Goal: Find specific page/section: Find specific page/section

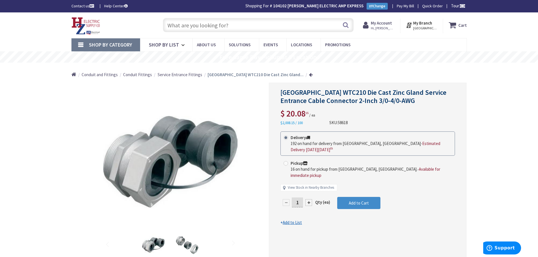
type input "[PERSON_NAME][GEOGRAPHIC_DATA], [GEOGRAPHIC_DATA]"
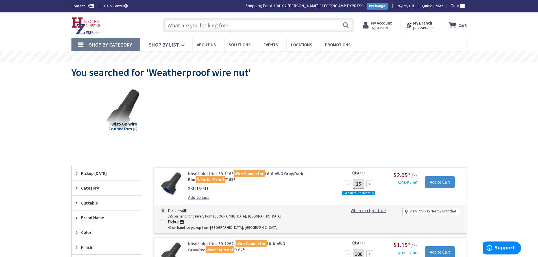
click at [241, 27] on input "text" at bounding box center [258, 25] width 191 height 14
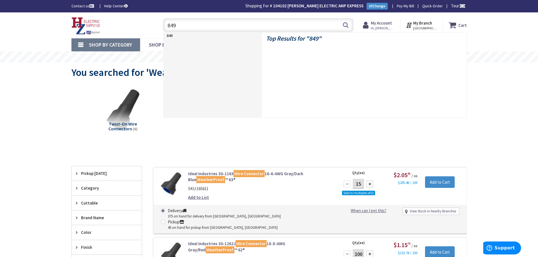
type input "849s"
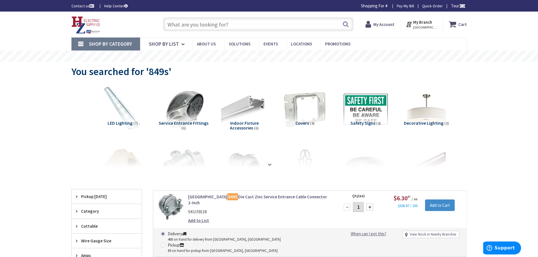
click at [236, 195] on link "Arlington 849S Die Cast Zinc Service Entrance Cable Connector 2-Inch" at bounding box center [260, 200] width 144 height 12
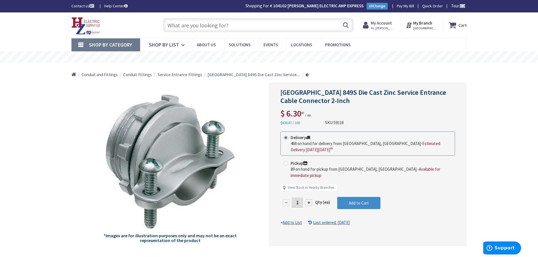
click at [233, 28] on input "text" at bounding box center [258, 25] width 191 height 14
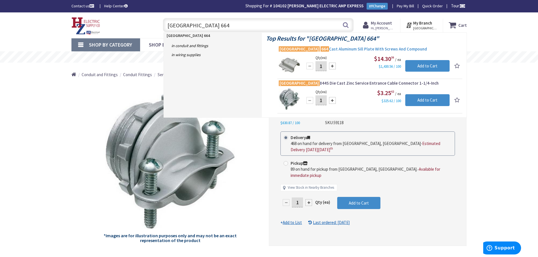
type input "arlington 664"
click at [325, 49] on span "Arlington 664 Cast Aluminum Sill Plate With Screws And Compound" at bounding box center [370, 49] width 182 height 6
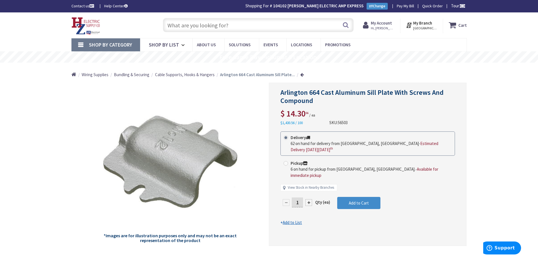
click at [199, 23] on input "text" at bounding box center [258, 25] width 191 height 14
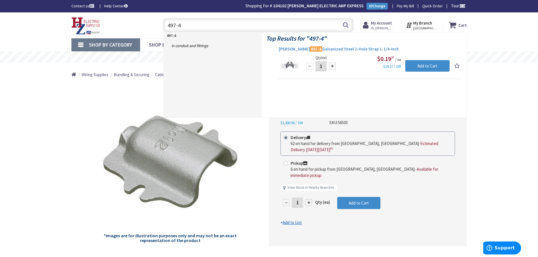
type input "497-4"
click at [292, 47] on span "Crouse-Hinds 497-4 Galvanized Steel 2-Hole Strap 1-1/4-Inch" at bounding box center [370, 49] width 182 height 6
